Goal: Task Accomplishment & Management: Manage account settings

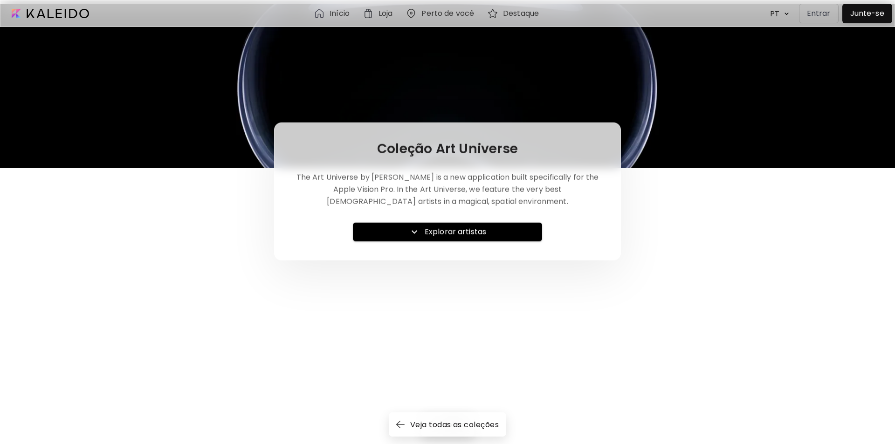
click at [824, 14] on p "Entrar" at bounding box center [819, 13] width 24 height 11
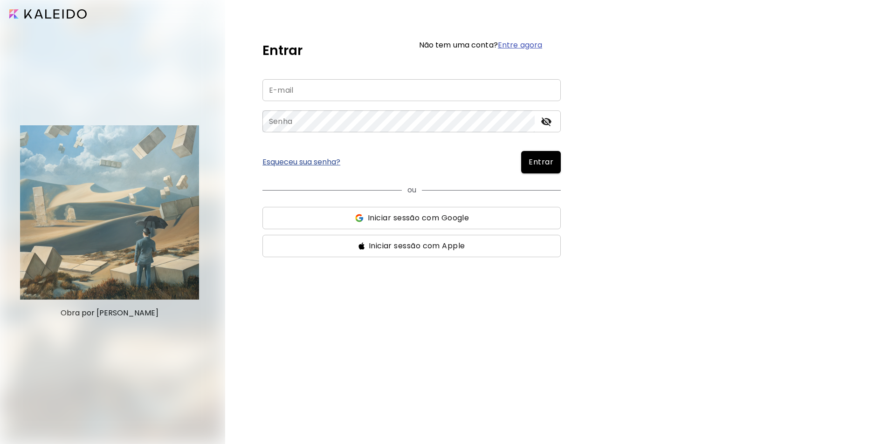
click at [316, 86] on input "email" at bounding box center [411, 90] width 298 height 22
type input "**********"
click at [521, 151] on button "Entrar" at bounding box center [541, 162] width 40 height 22
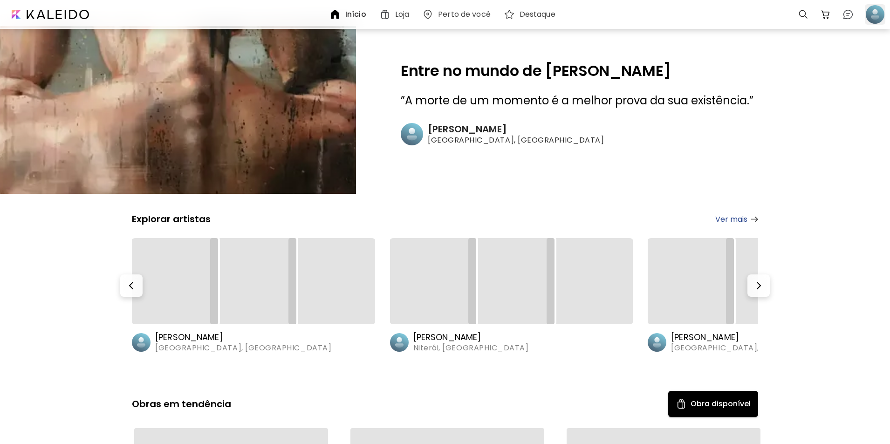
click at [873, 13] on div at bounding box center [875, 14] width 21 height 21
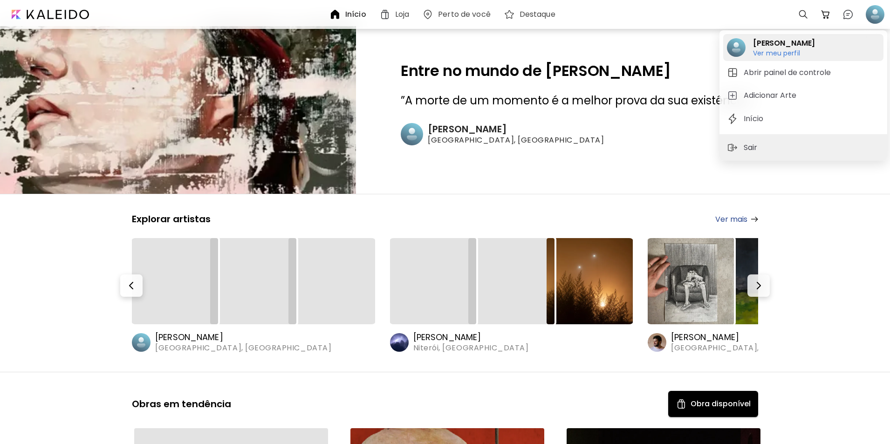
click at [774, 55] on h6 "Ver meu perfil" at bounding box center [784, 53] width 62 height 8
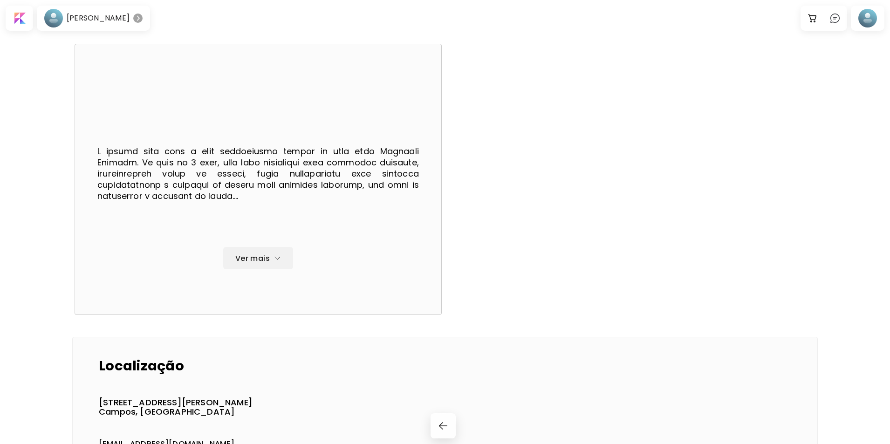
scroll to position [126, 0]
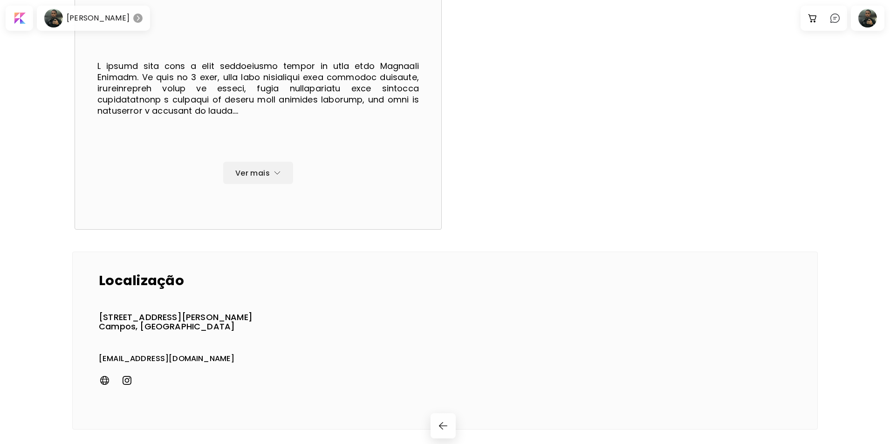
click at [154, 313] on p "[STREET_ADDRESS][PERSON_NAME]" at bounding box center [176, 317] width 154 height 9
click at [445, 429] on img "button" at bounding box center [443, 425] width 11 height 11
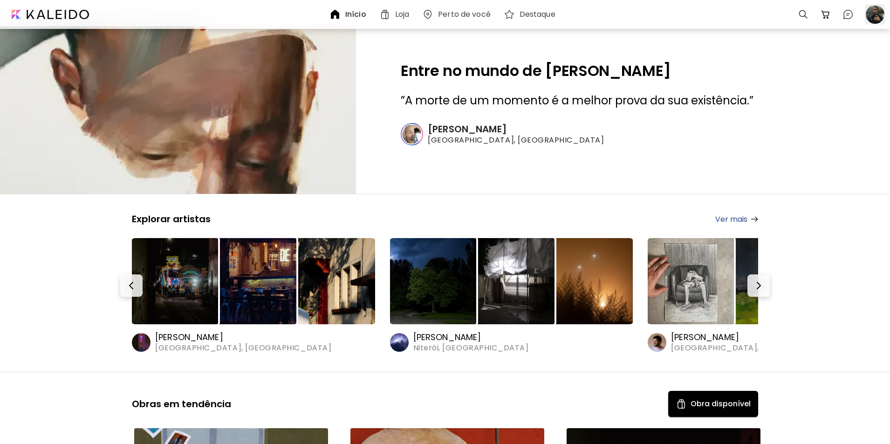
click at [875, 8] on div at bounding box center [875, 14] width 21 height 21
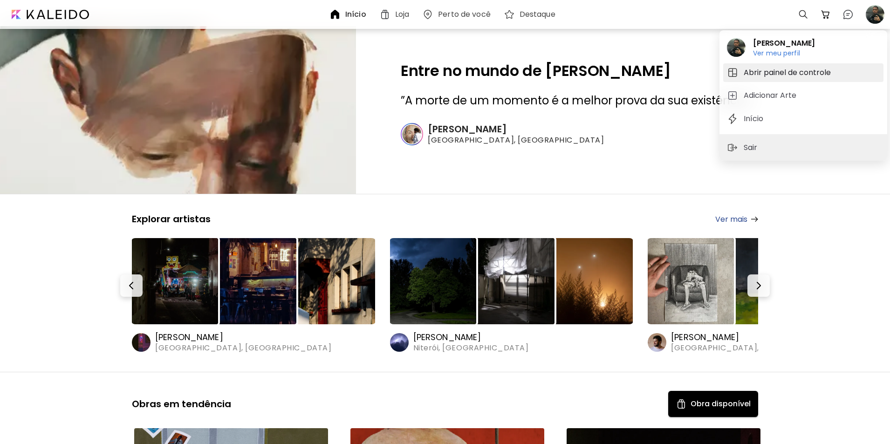
click at [797, 69] on h5 "Abrir painel de controle" at bounding box center [789, 72] width 90 height 11
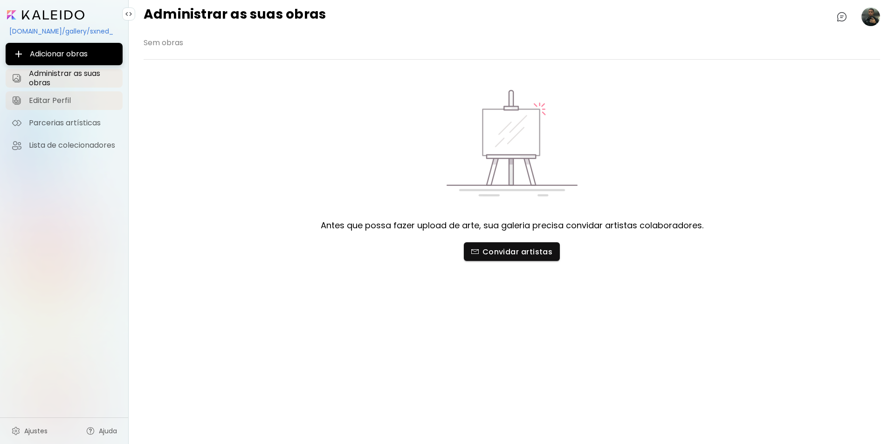
click at [75, 95] on link "Editar Perfil" at bounding box center [64, 100] width 117 height 19
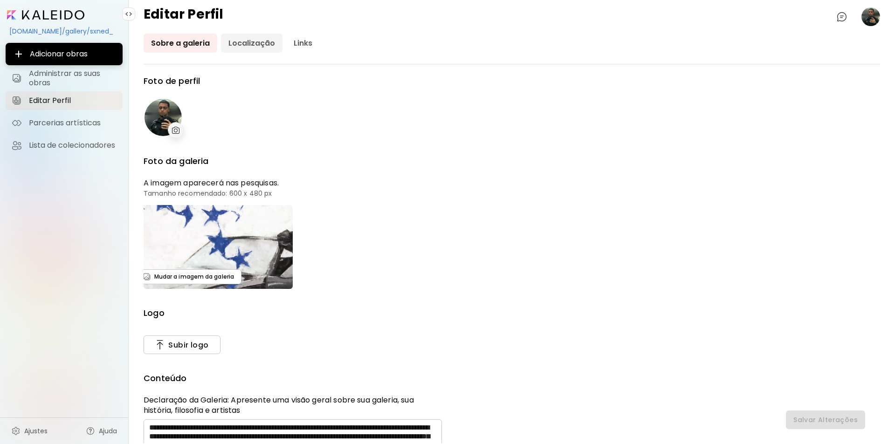
click at [249, 46] on link "Localização" at bounding box center [252, 43] width 62 height 19
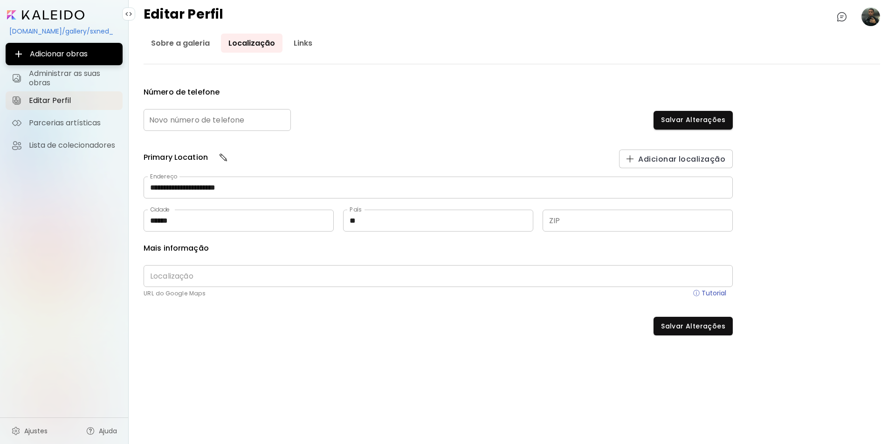
click at [252, 273] on input "text" at bounding box center [438, 276] width 589 height 22
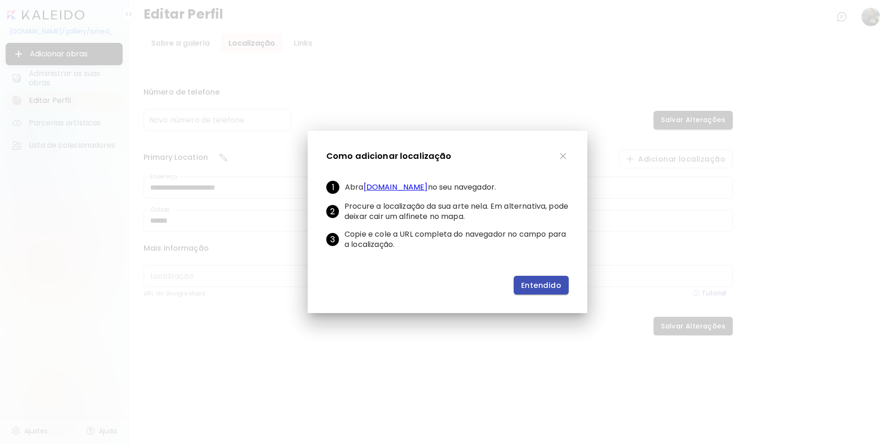
click at [527, 286] on span "Entendido" at bounding box center [541, 285] width 40 height 10
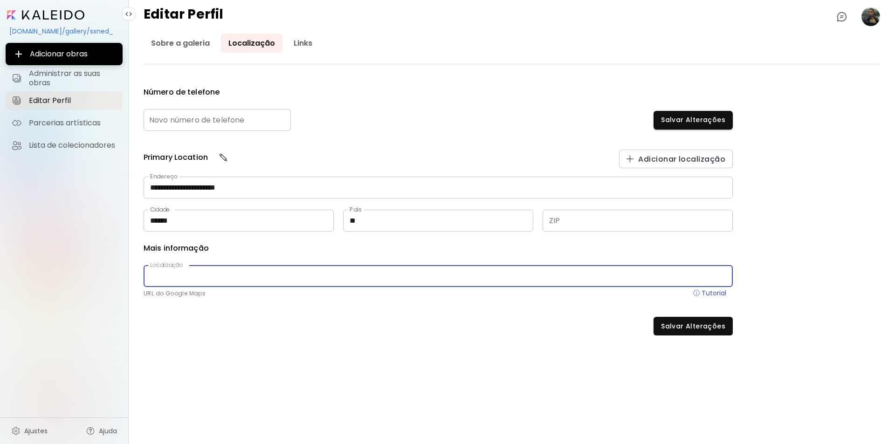
click at [583, 221] on input "text" at bounding box center [637, 221] width 190 height 22
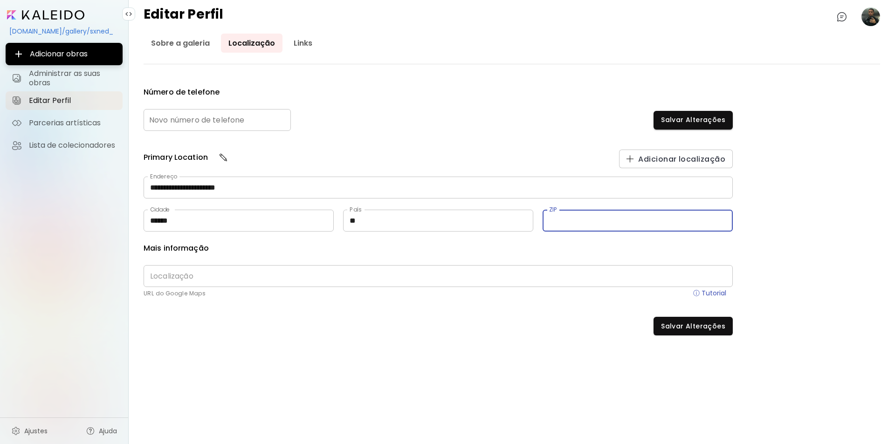
type input "********"
click at [570, 305] on div "**********" at bounding box center [438, 243] width 589 height 186
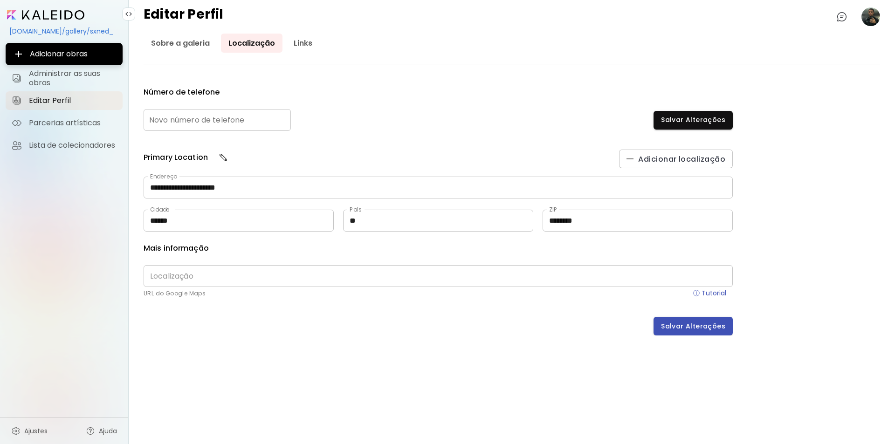
click at [679, 328] on span "Salvar Alterações" at bounding box center [693, 326] width 64 height 10
click at [293, 44] on link "Links" at bounding box center [303, 43] width 34 height 19
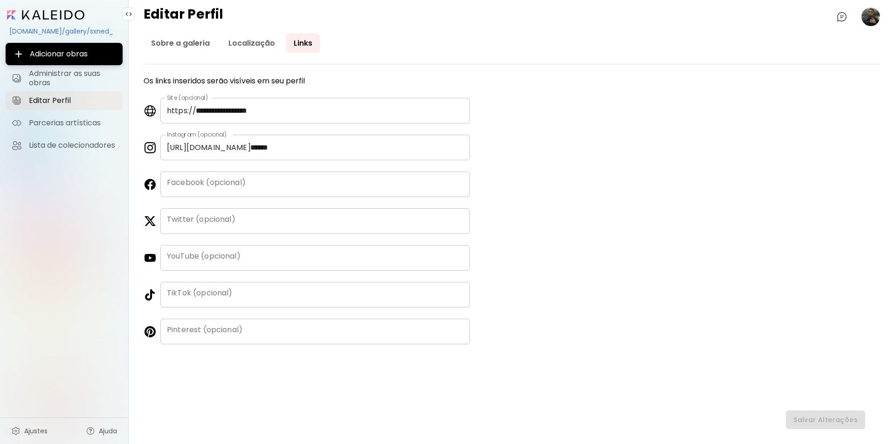
click at [249, 218] on input "text" at bounding box center [314, 221] width 309 height 26
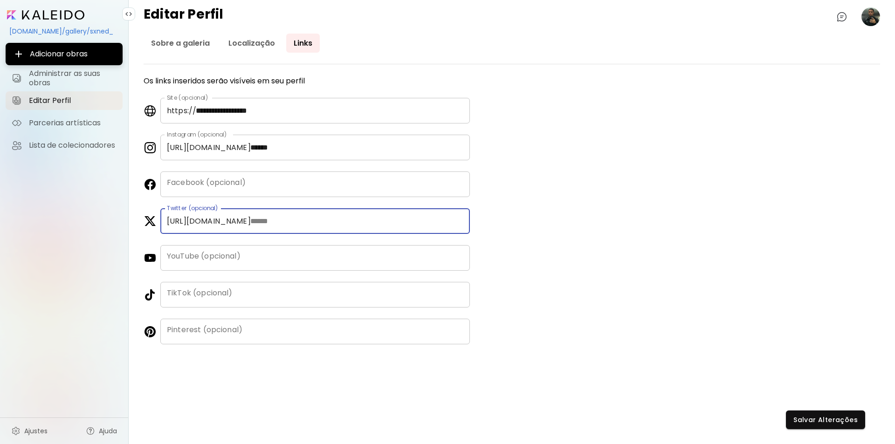
type input "******"
click at [289, 262] on input "text" at bounding box center [314, 258] width 309 height 26
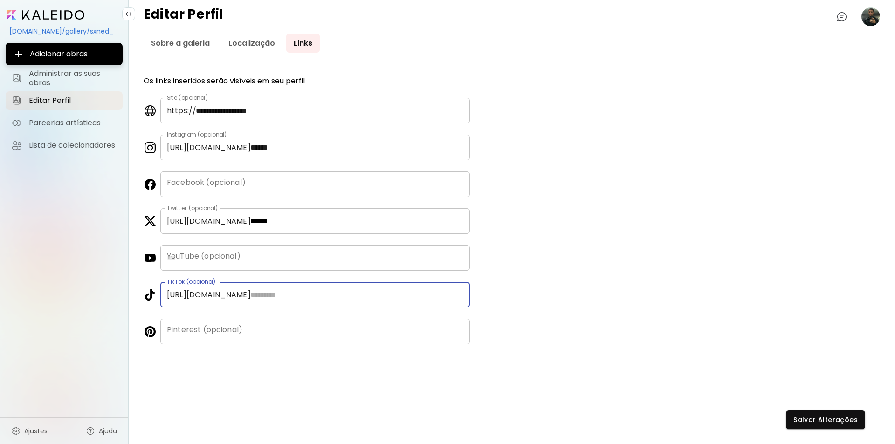
click at [300, 288] on input "text" at bounding box center [357, 295] width 226 height 26
type input "*******"
click at [300, 339] on input "text" at bounding box center [314, 332] width 309 height 26
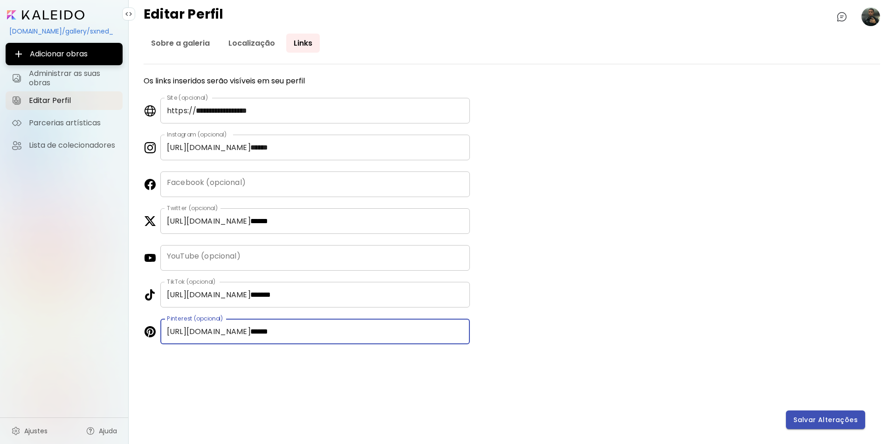
type input "******"
click at [809, 420] on span "Salvar Alterações" at bounding box center [825, 420] width 64 height 10
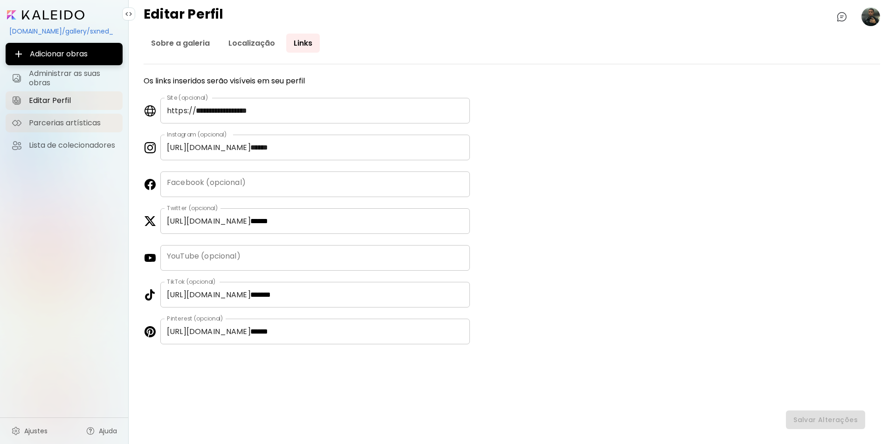
click at [91, 117] on link "Parcerias artísticas" at bounding box center [64, 123] width 117 height 19
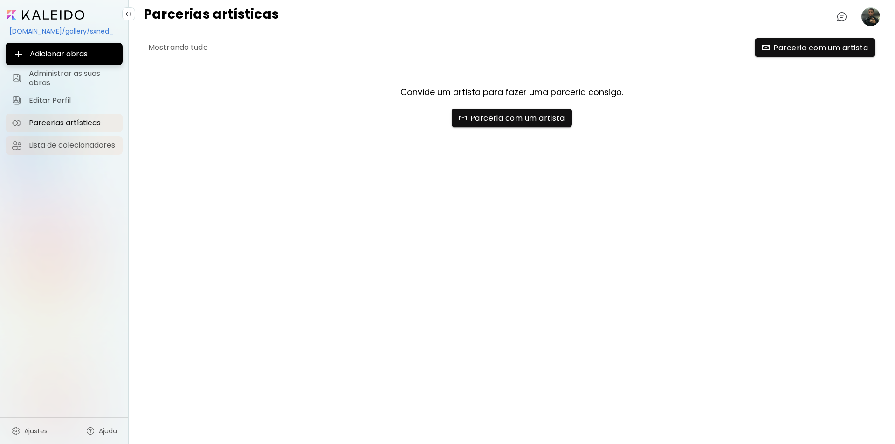
click at [82, 148] on span "Lista de colecionadores" at bounding box center [73, 145] width 88 height 9
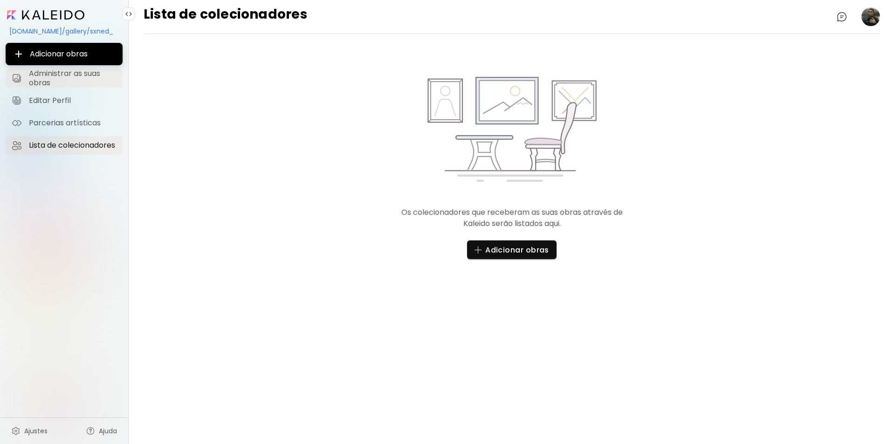
click at [75, 80] on span "Administrar as suas obras" at bounding box center [73, 78] width 88 height 19
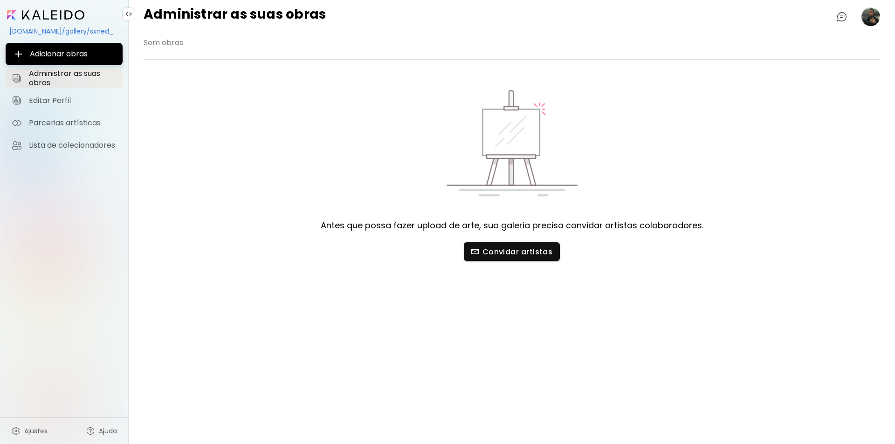
click at [863, 22] on image at bounding box center [870, 16] width 19 height 19
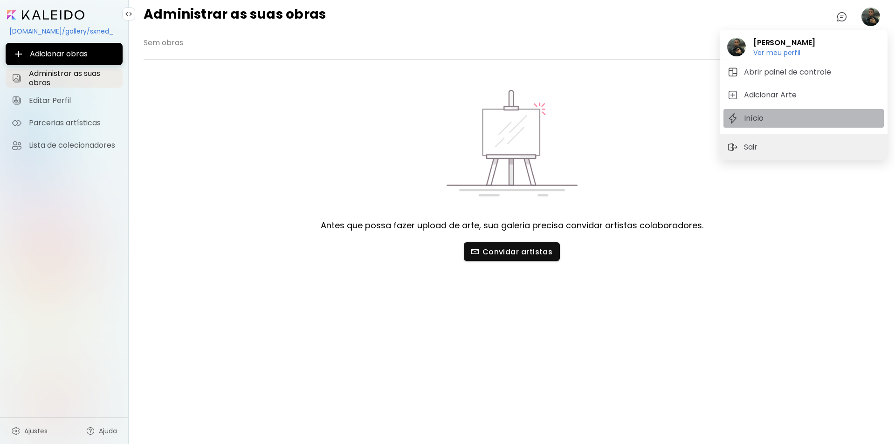
click at [766, 115] on span "Início" at bounding box center [803, 118] width 153 height 11
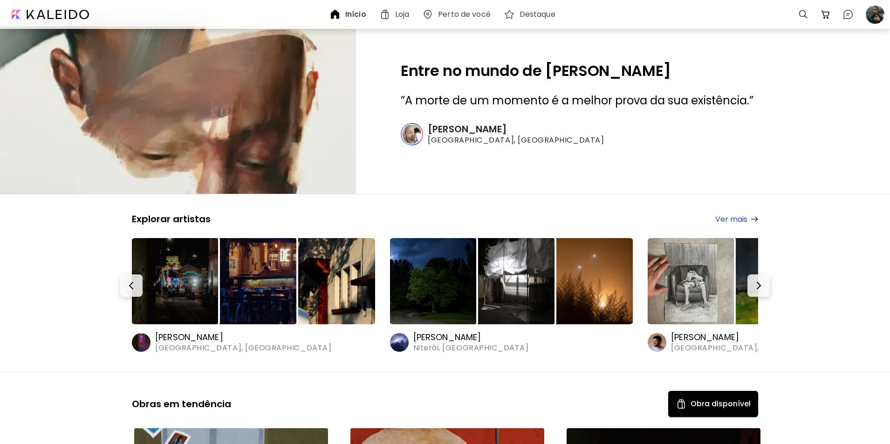
click at [438, 342] on h6 "[PERSON_NAME]" at bounding box center [471, 337] width 116 height 11
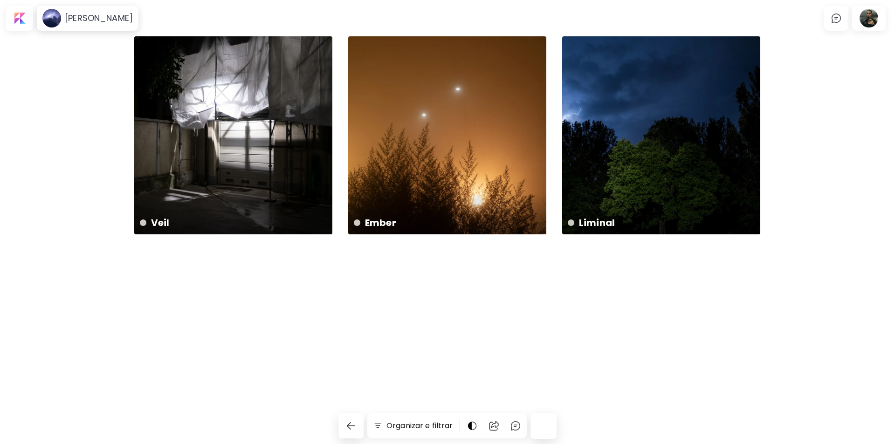
click at [57, 32] on body "Daniel Sul 0 Organizar e filtrar Veil Não especificado Ember Não especificado L…" at bounding box center [447, 222] width 895 height 444
click at [62, 20] on div "[PERSON_NAME]" at bounding box center [88, 17] width 98 height 21
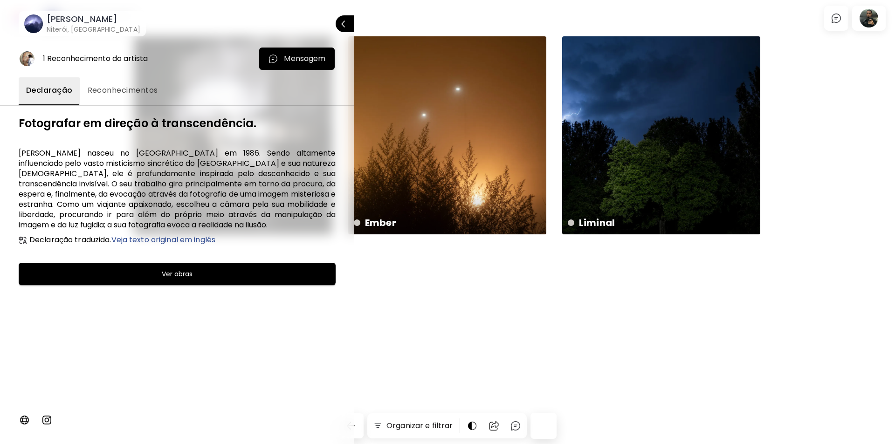
click at [127, 96] on button "Reconhecimentos" at bounding box center [122, 91] width 85 height 28
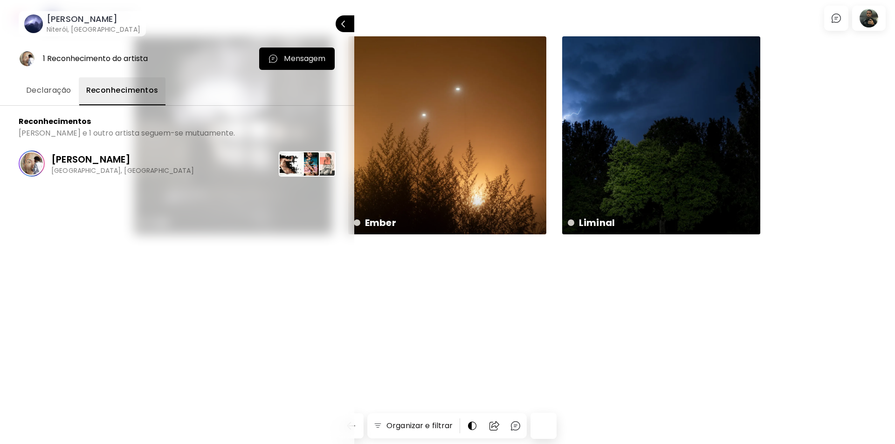
click at [35, 96] on button "Declaração" at bounding box center [49, 91] width 60 height 28
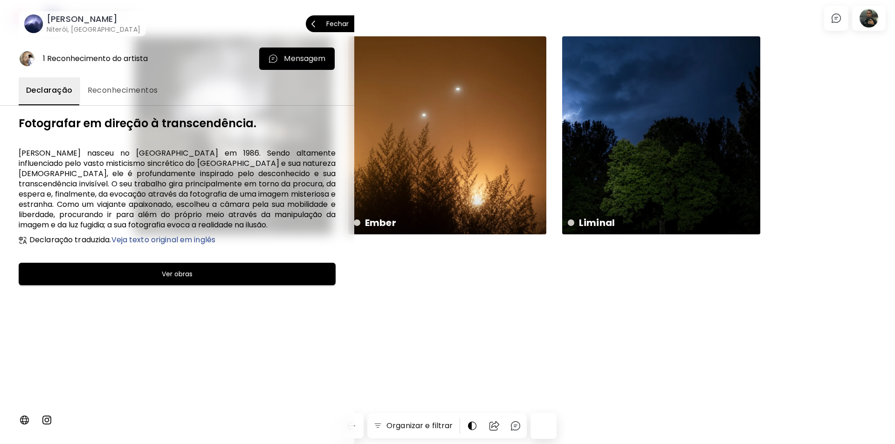
click at [343, 21] on span "Fechar" at bounding box center [329, 24] width 37 height 20
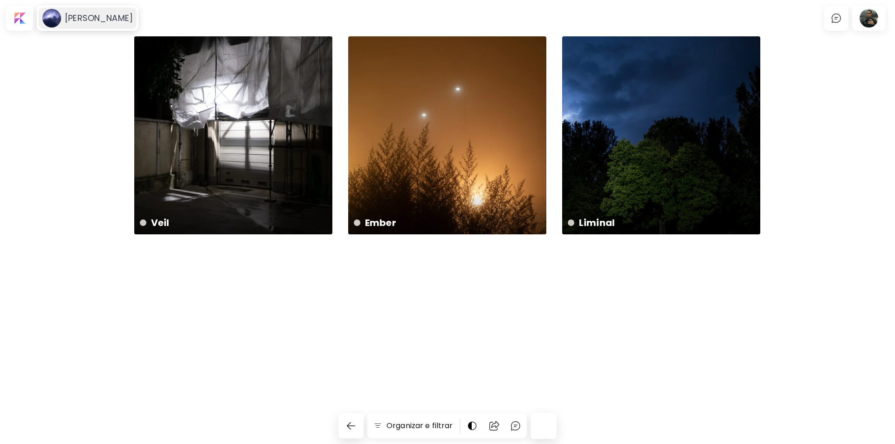
click at [96, 19] on h6 "[PERSON_NAME]" at bounding box center [99, 18] width 68 height 11
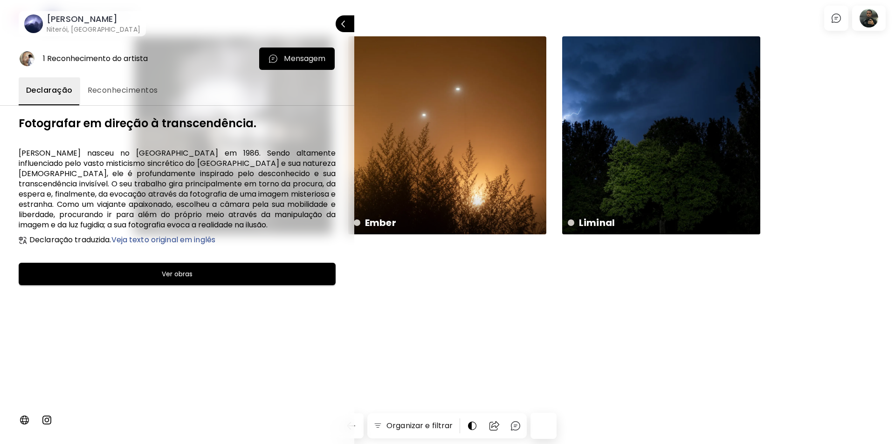
click at [294, 55] on p "Mensagem" at bounding box center [304, 58] width 41 height 11
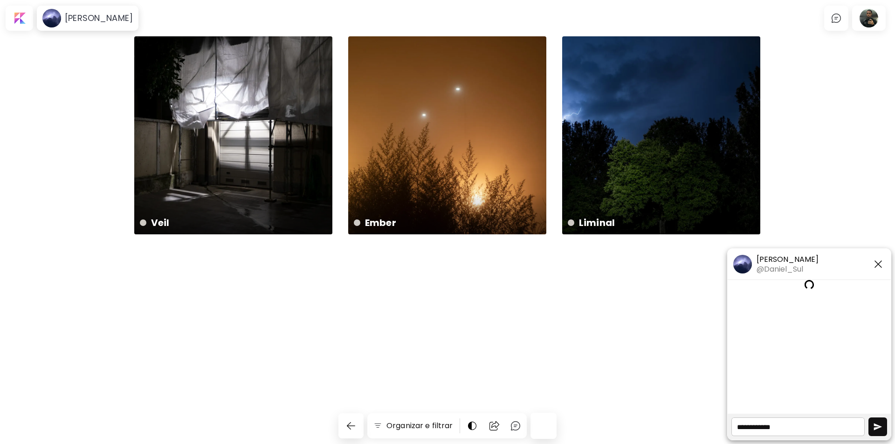
click at [661, 357] on div "[PERSON_NAME] @[PERSON_NAME] Sul 0 Organizar e filtrar Veil Não especificado Em…" at bounding box center [447, 240] width 895 height 408
click at [492, 432] on div at bounding box center [494, 426] width 19 height 21
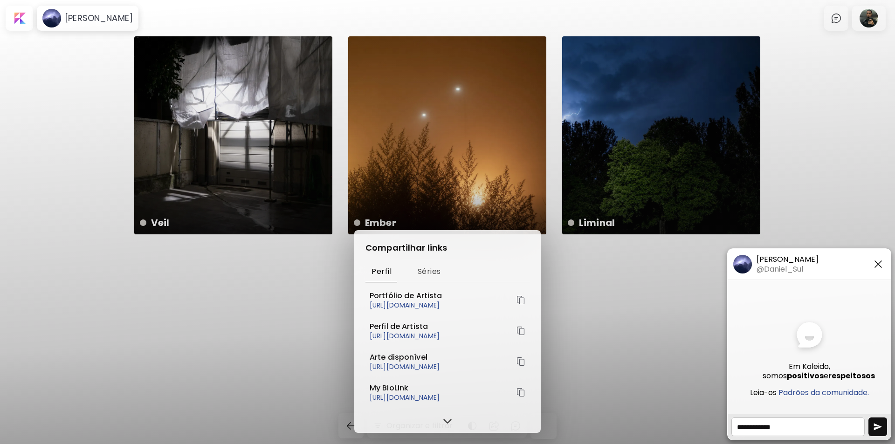
click at [593, 386] on div "Compartilhar links Perfil Séries Portfólio de Artista [URL][DOMAIN_NAME] Perfil…" at bounding box center [447, 222] width 895 height 444
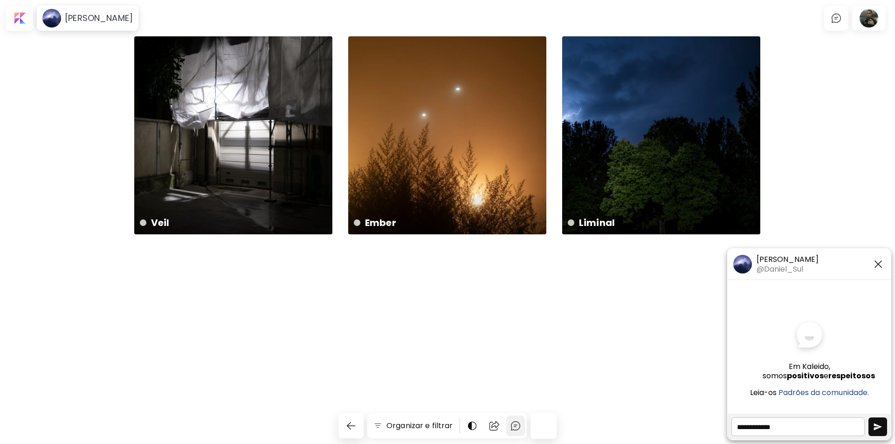
click at [518, 428] on img at bounding box center [515, 425] width 11 height 11
click at [874, 261] on img "button" at bounding box center [877, 264] width 11 height 11
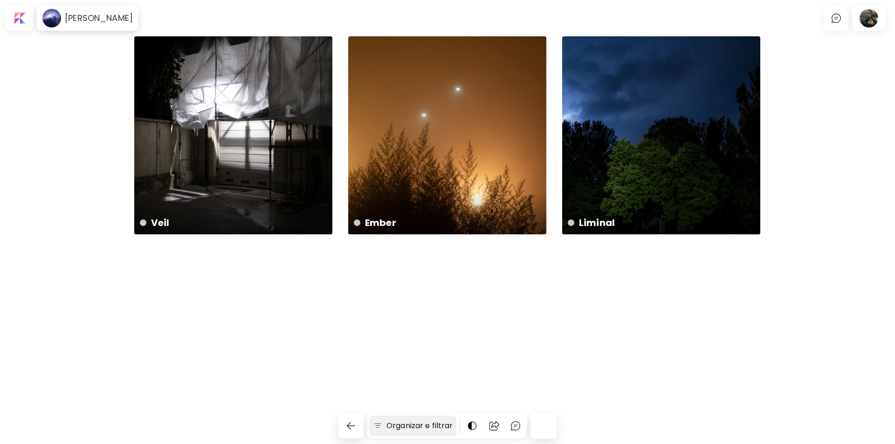
click at [374, 424] on img at bounding box center [378, 425] width 10 height 9
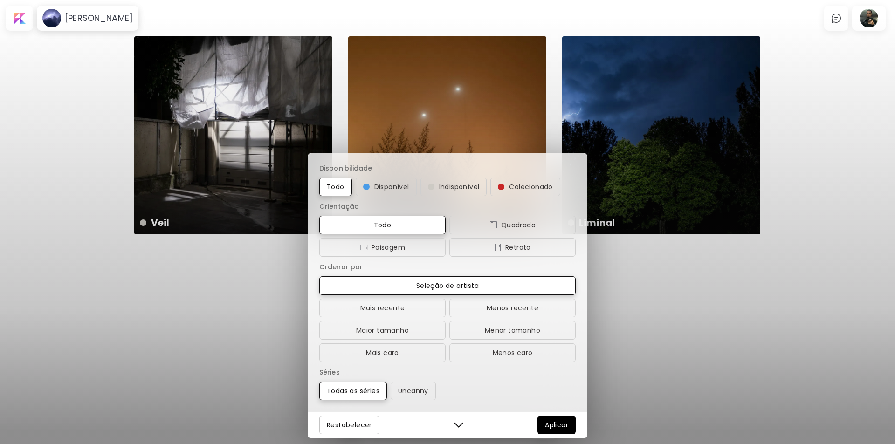
click at [212, 377] on div "Disponibilidade Todo Disponível Indisponível Colecionado Orientação Todo Quadra…" at bounding box center [447, 222] width 895 height 444
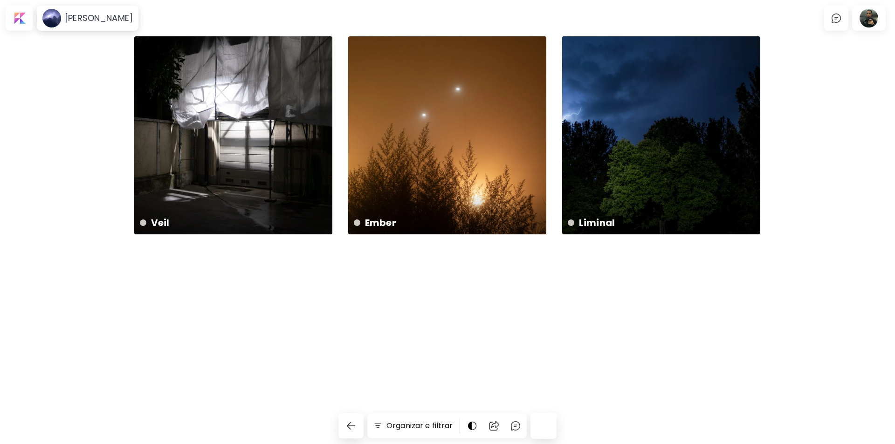
click at [334, 431] on div "[PERSON_NAME] 0 Organizar e filtrar Veil Não especificado Ember Não especificad…" at bounding box center [447, 240] width 895 height 408
click at [346, 431] on img "button" at bounding box center [350, 425] width 11 height 11
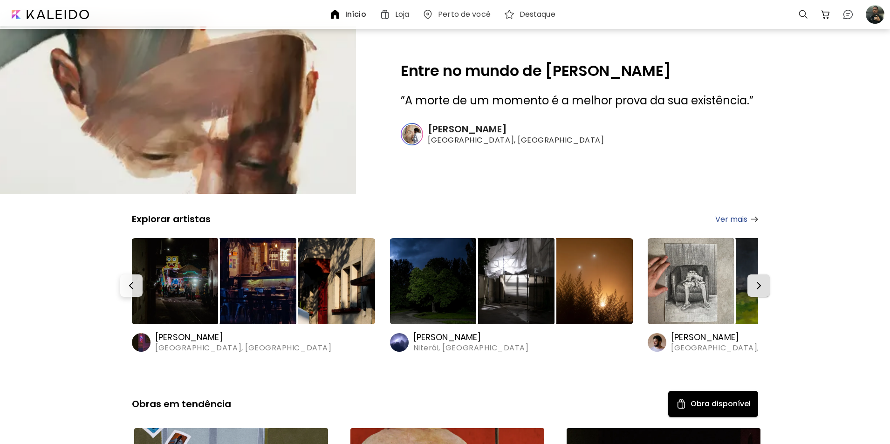
click at [763, 278] on button "button" at bounding box center [758, 285] width 22 height 22
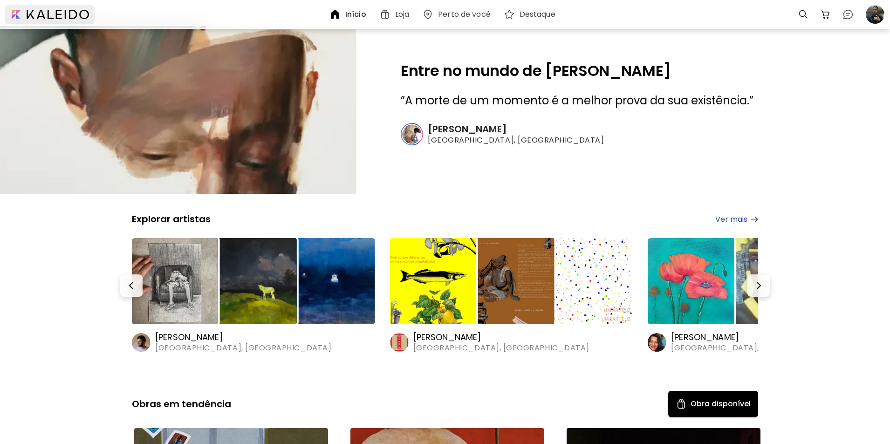
click at [74, 12] on div at bounding box center [50, 14] width 90 height 19
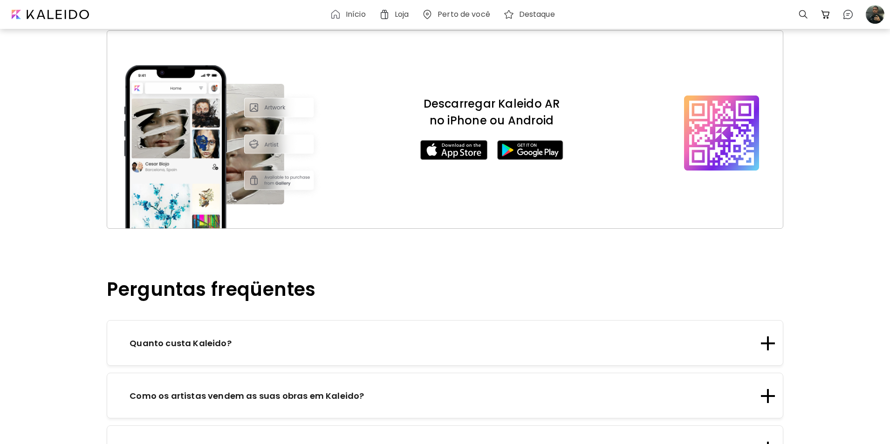
scroll to position [745, 0]
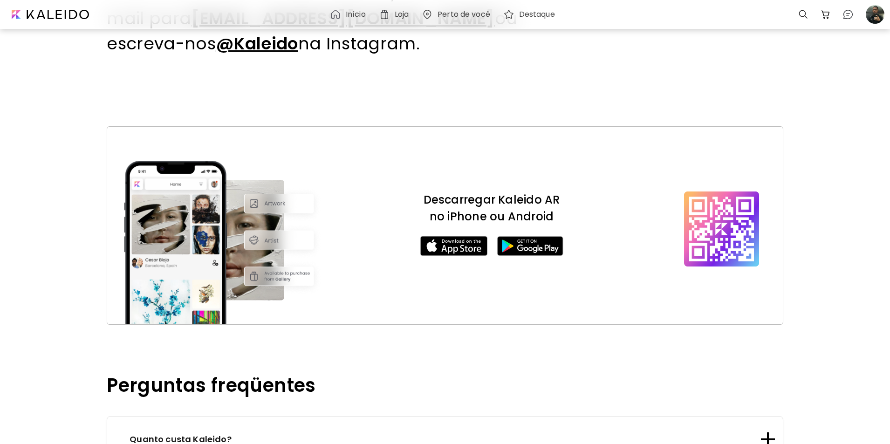
click at [359, 17] on h6 "Início" at bounding box center [356, 14] width 20 height 7
